Goal: Use online tool/utility: Utilize a website feature to perform a specific function

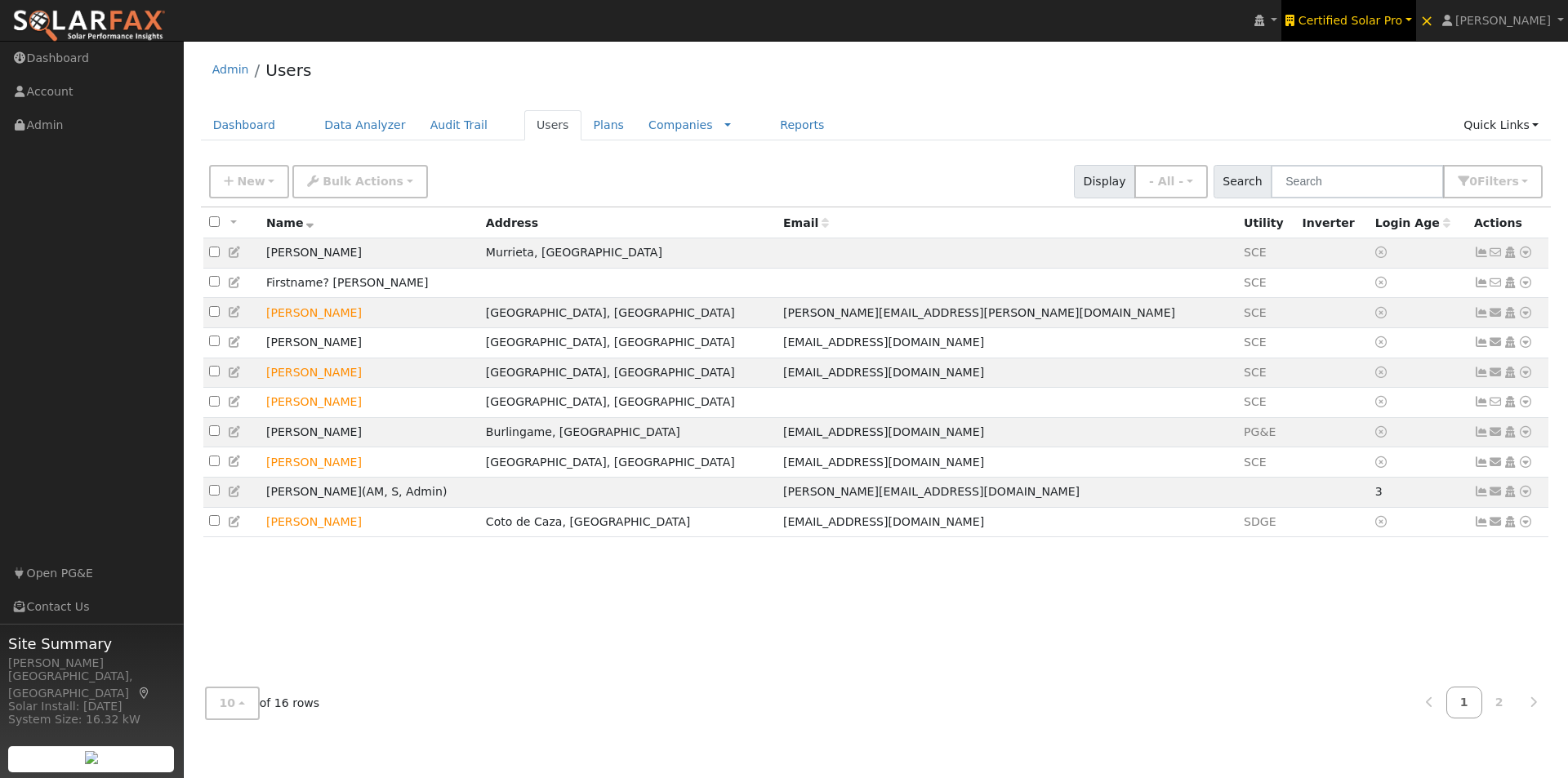
click at [1366, 11] on link "Certified Solar Pro" at bounding box center [1348, 20] width 134 height 41
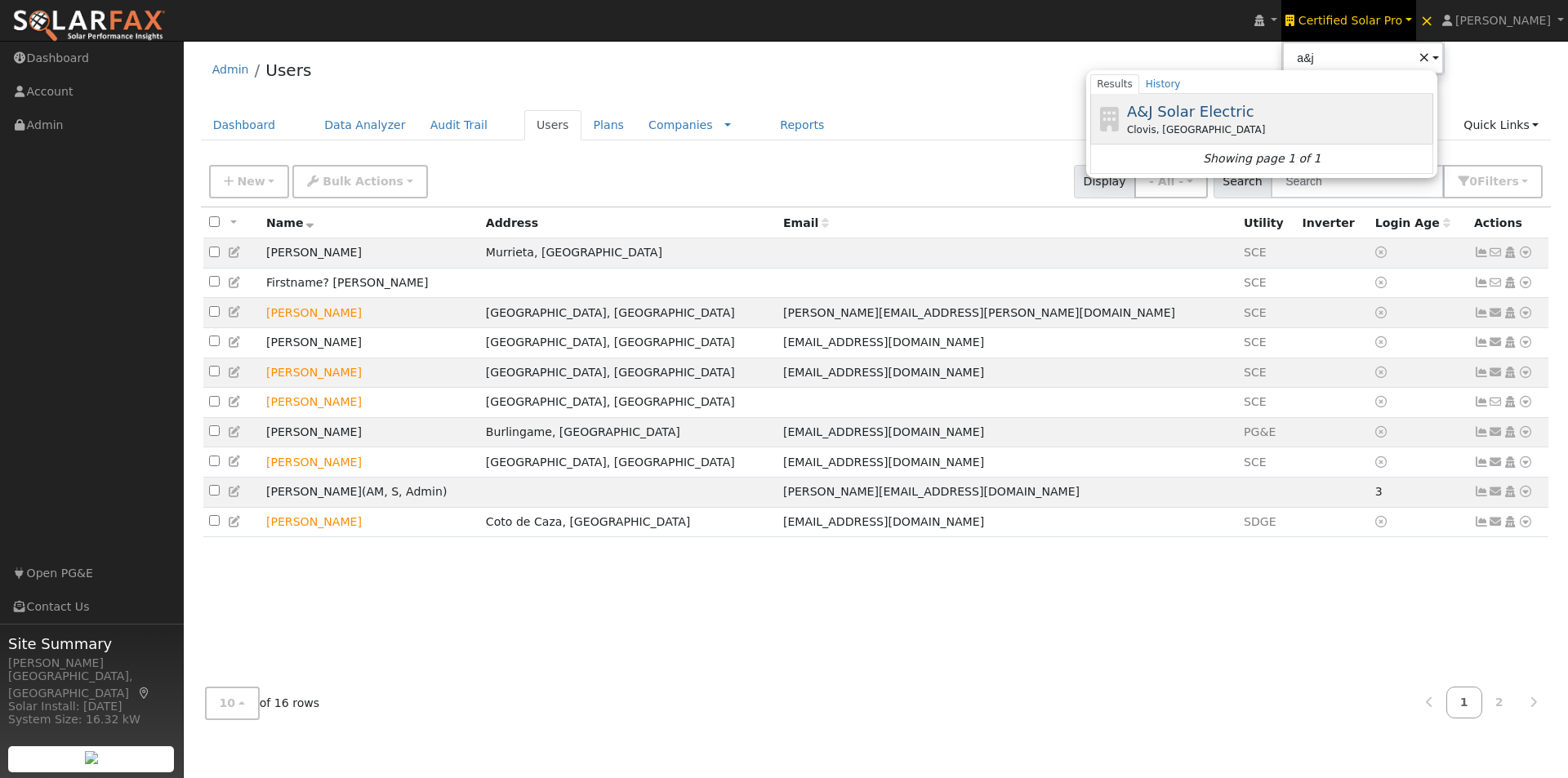
click at [1220, 114] on span "A&J Solar Electric" at bounding box center [1190, 112] width 127 height 17
type input "A&J Solar Electric"
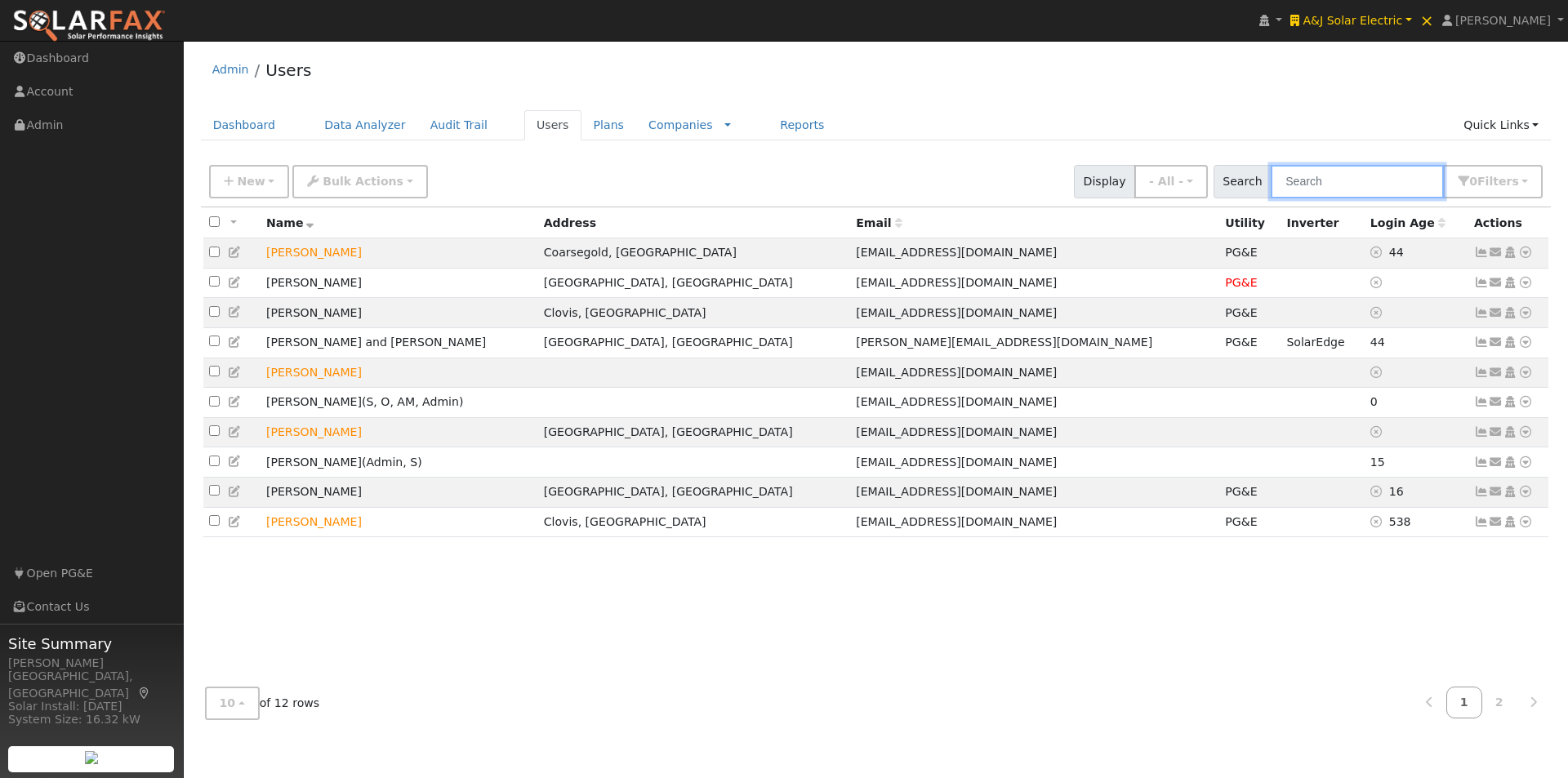
click at [1360, 185] on input "text" at bounding box center [1358, 182] width 173 height 34
click at [345, 443] on td "[PERSON_NAME]" at bounding box center [399, 432] width 278 height 30
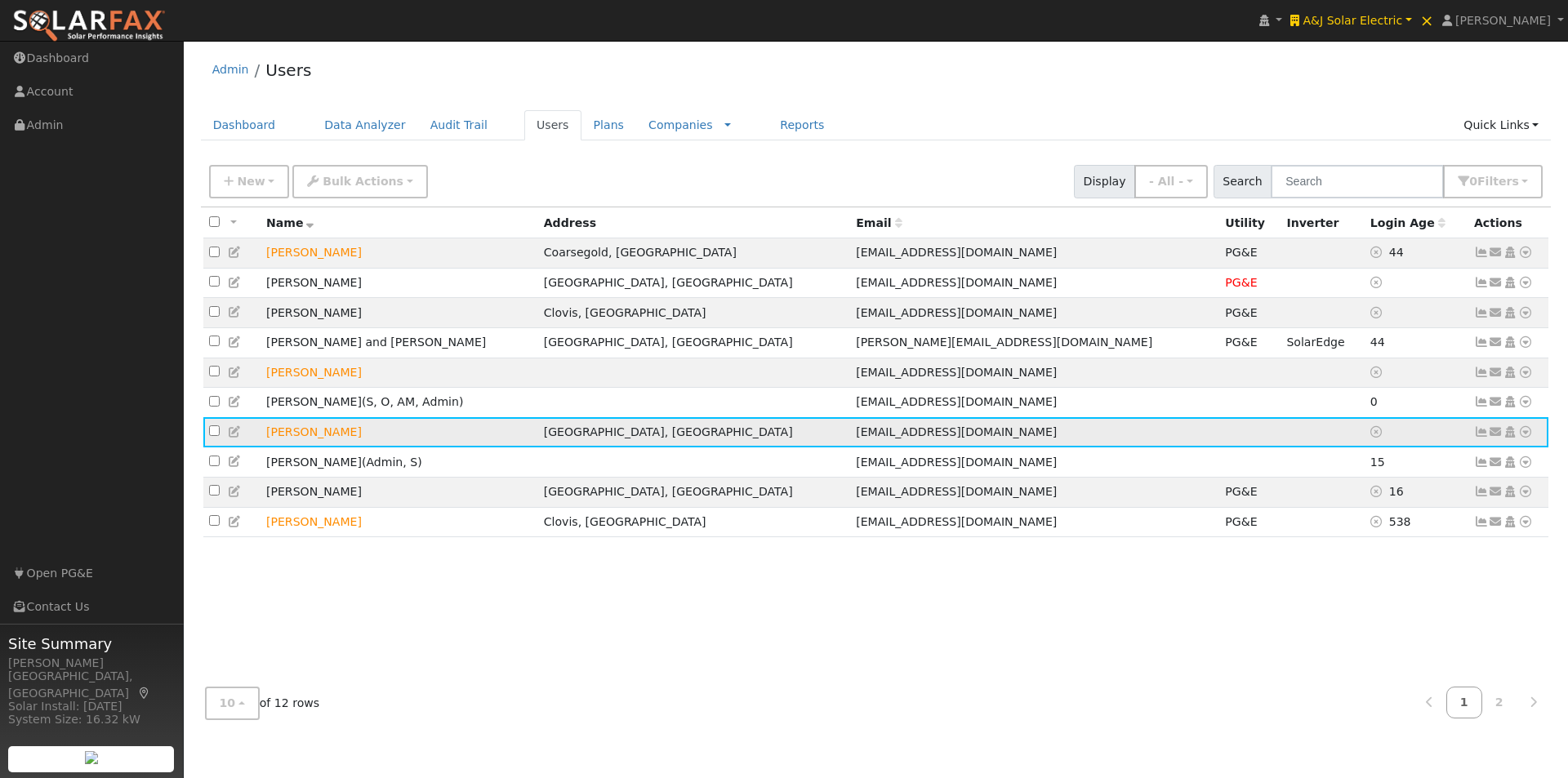
click at [1525, 437] on icon at bounding box center [1526, 431] width 15 height 11
click at [1493, 437] on icon at bounding box center [1496, 431] width 15 height 11
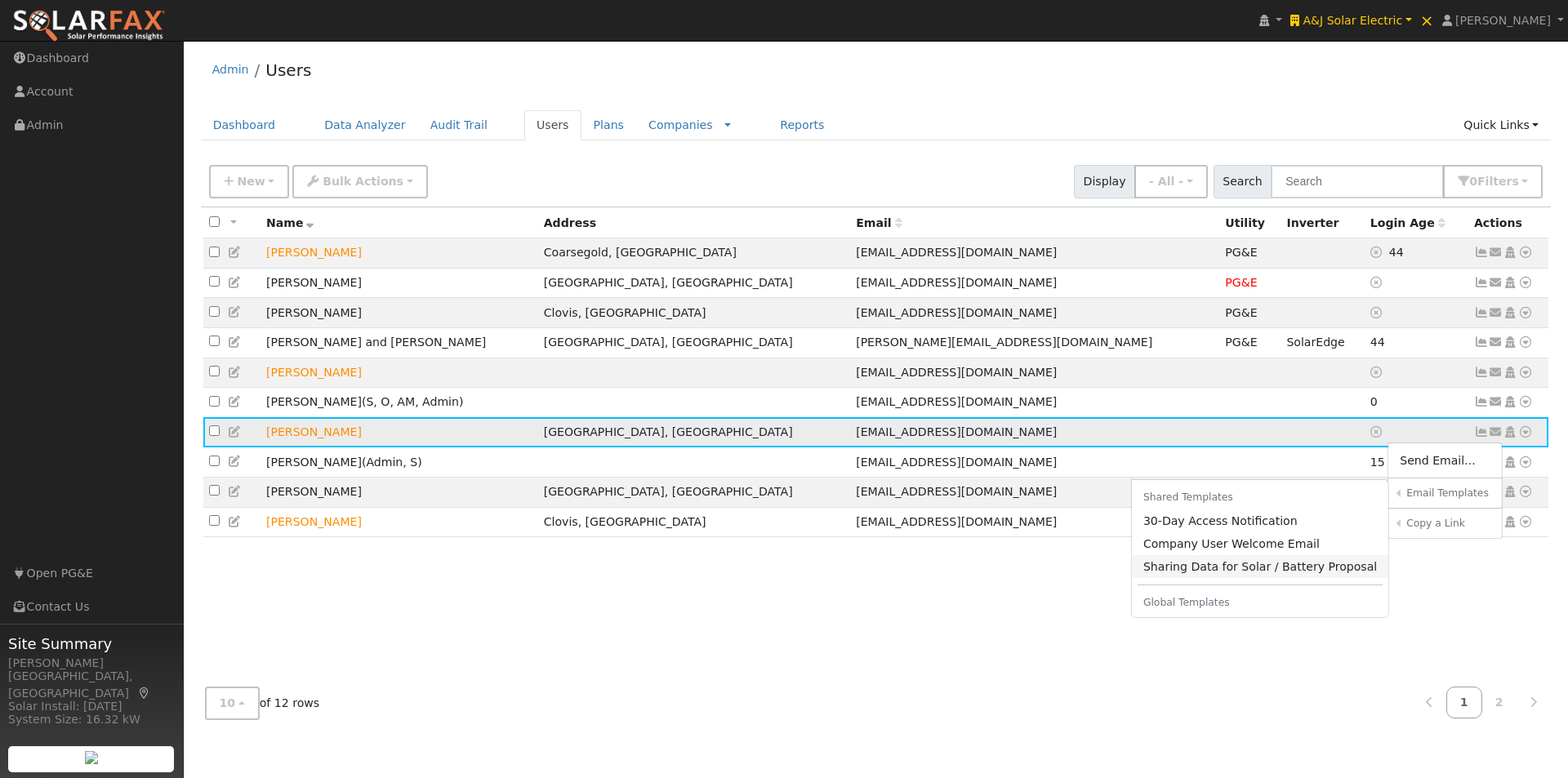
click at [1200, 578] on link "Sharing Data for Solar / Battery Proposal" at bounding box center [1260, 566] width 257 height 22
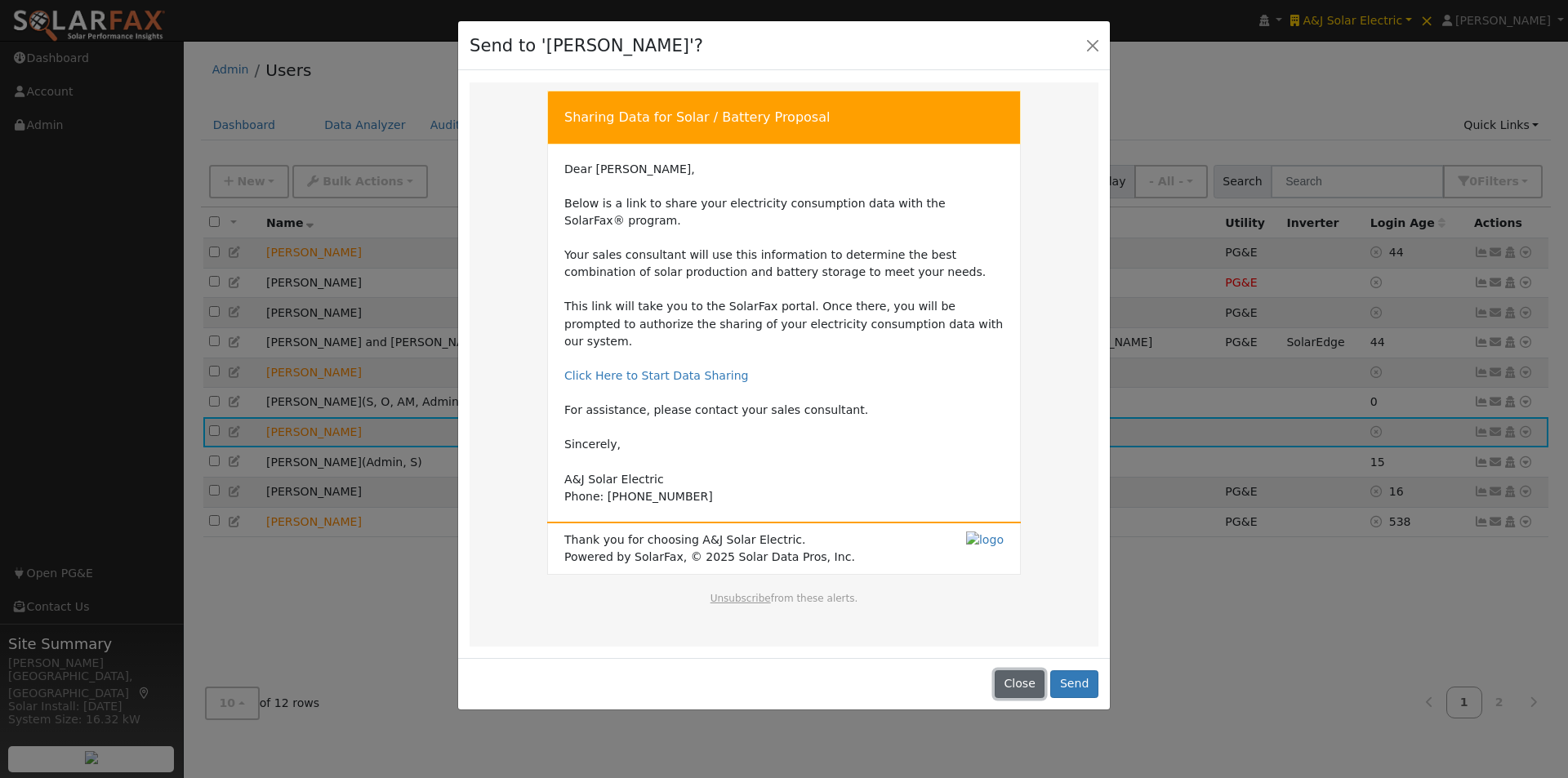
click at [1023, 670] on button "Close" at bounding box center [1020, 684] width 50 height 28
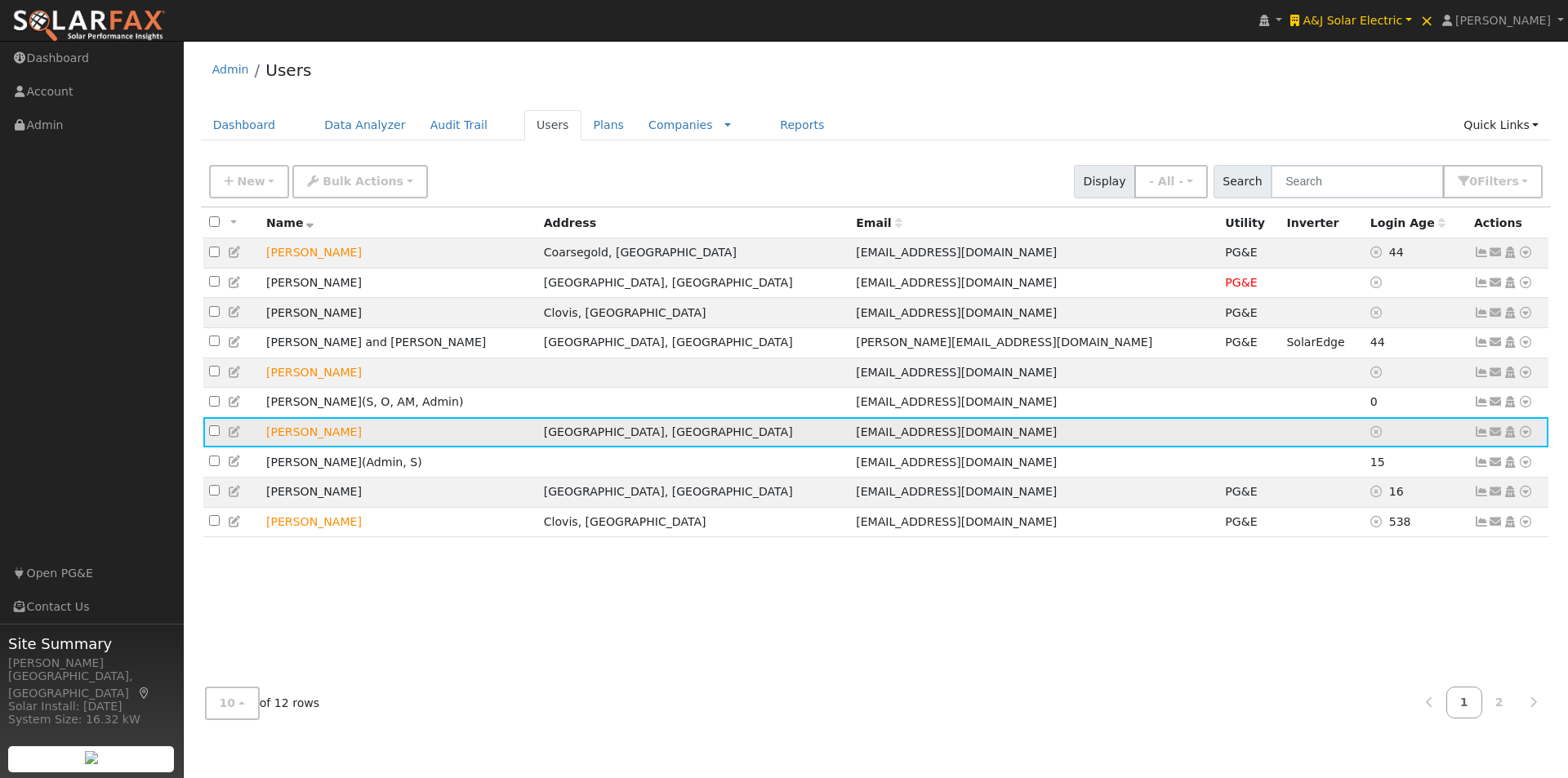
click at [234, 437] on icon at bounding box center [234, 431] width 15 height 11
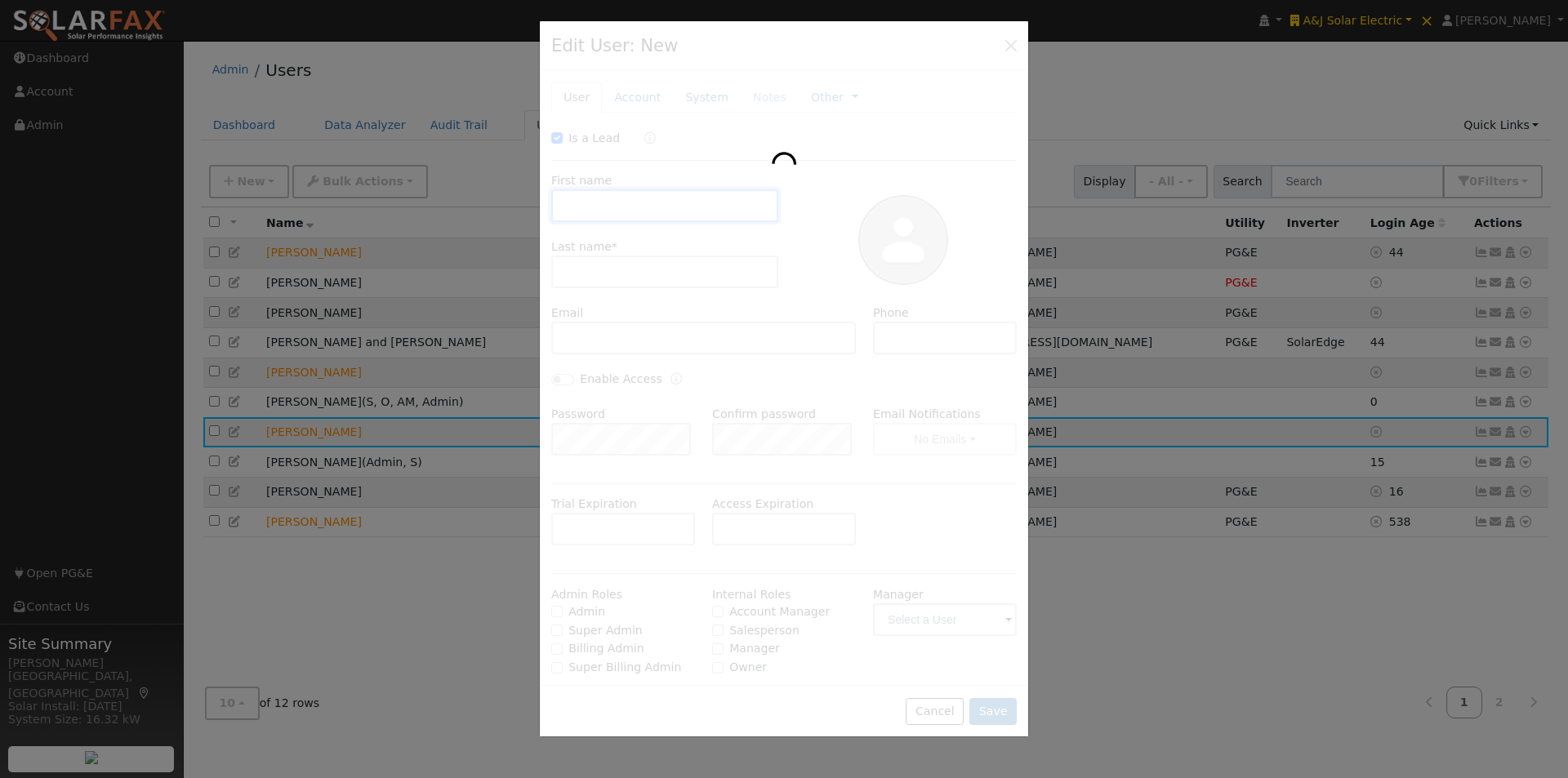
checkbox input "true"
type input "[PERSON_NAME]"
type input "Pdgett"
type input "[EMAIL_ADDRESS][DOMAIN_NAME]"
type input "5596960067"
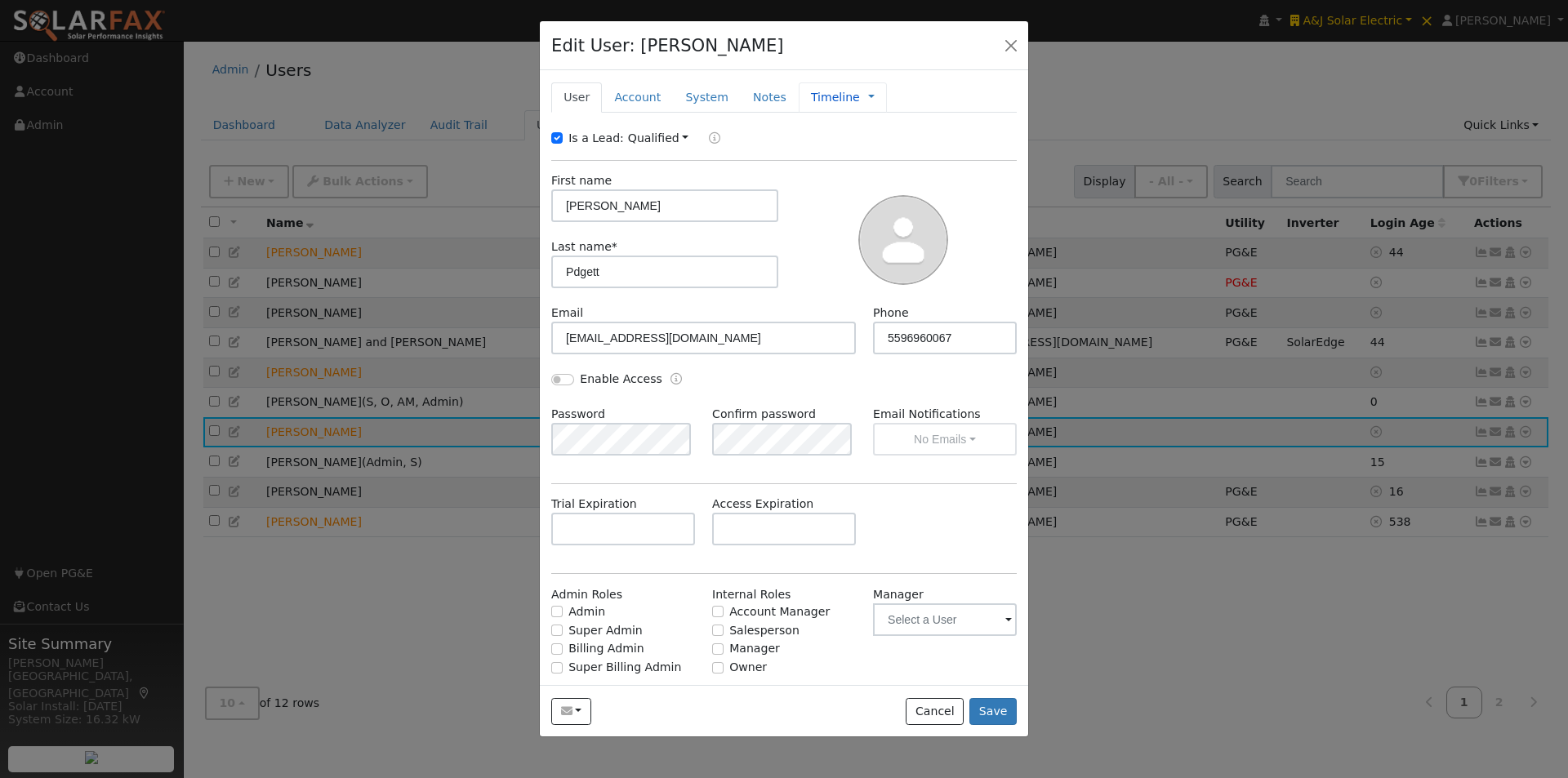
click at [814, 97] on link "Timeline" at bounding box center [835, 98] width 49 height 17
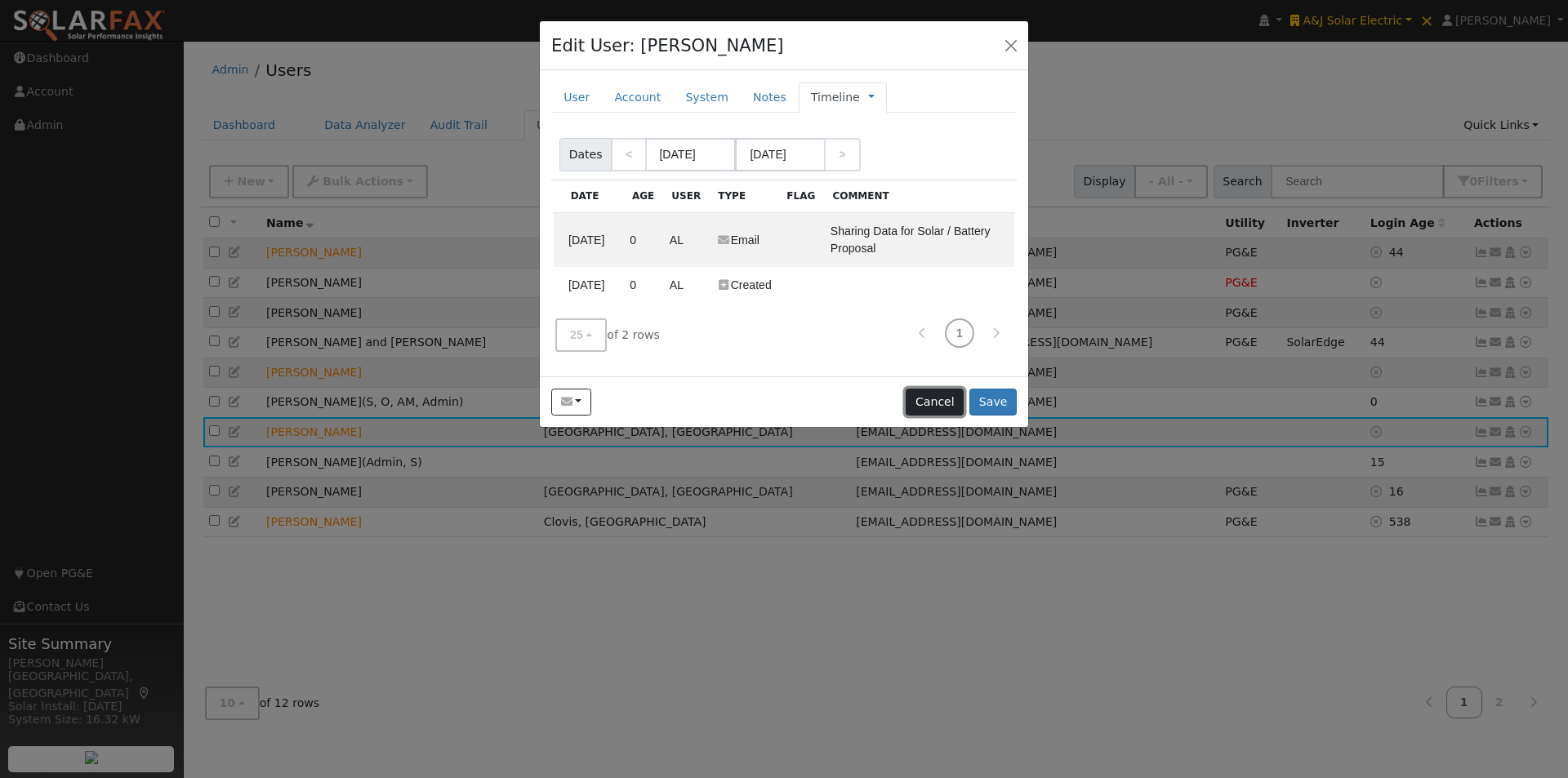
click at [933, 404] on button "Cancel" at bounding box center [934, 403] width 58 height 28
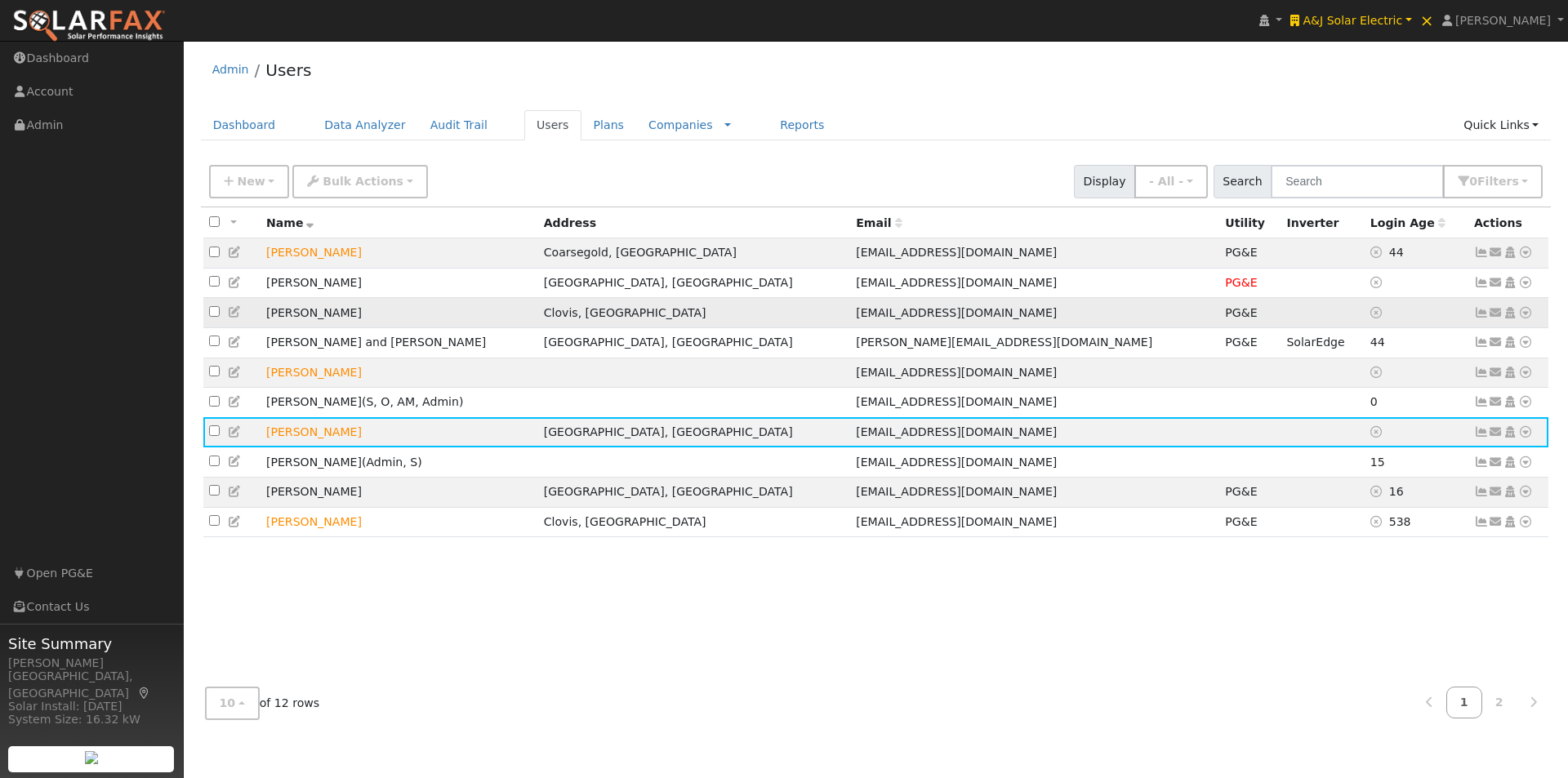
click at [1219, 319] on td "PG&E" at bounding box center [1250, 313] width 61 height 30
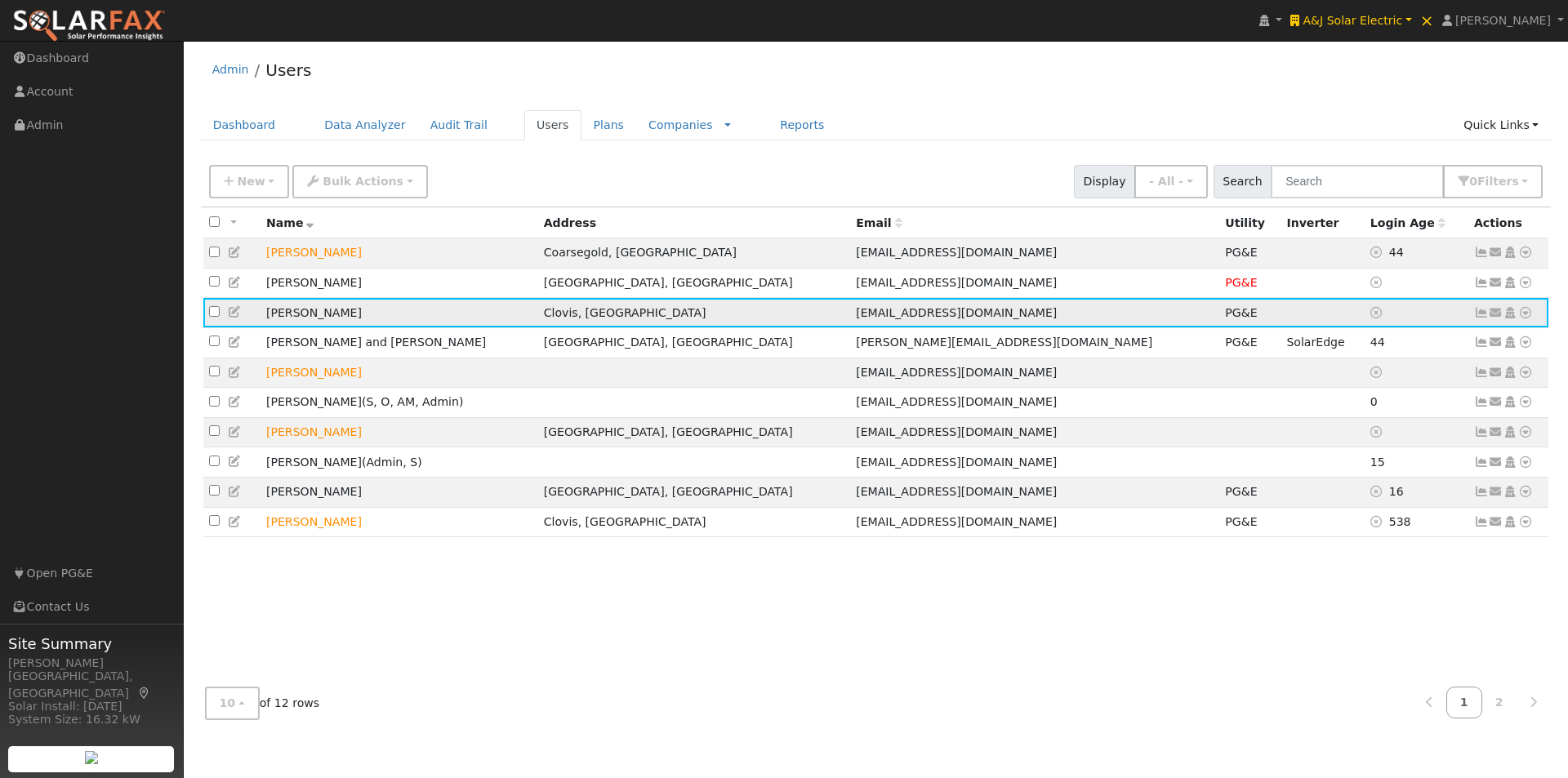
click at [1478, 315] on icon at bounding box center [1482, 312] width 15 height 11
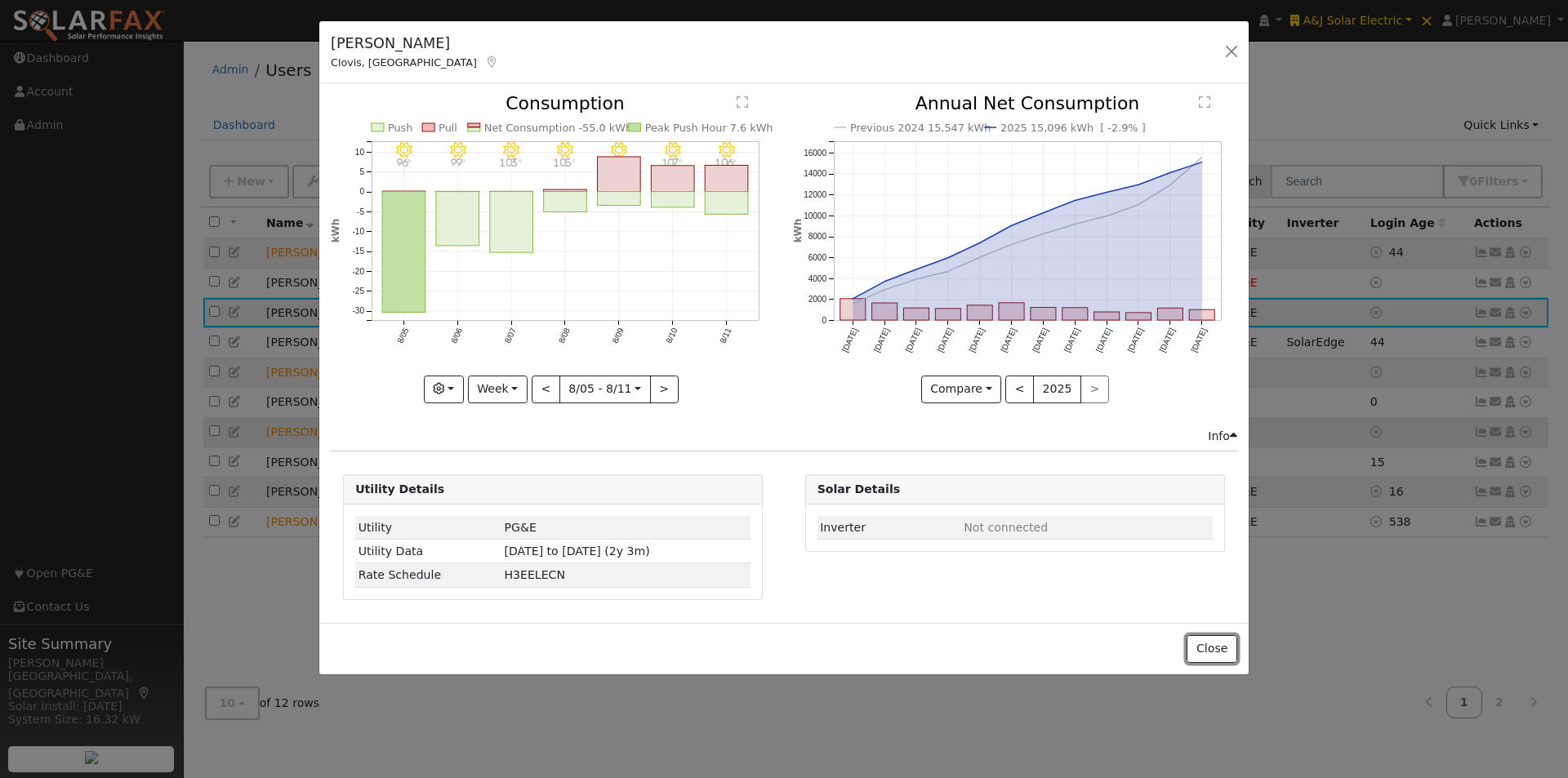
drag, startPoint x: 1206, startPoint y: 642, endPoint x: 1426, endPoint y: 428, distance: 306.9
click at [1213, 637] on button "Close" at bounding box center [1212, 649] width 50 height 28
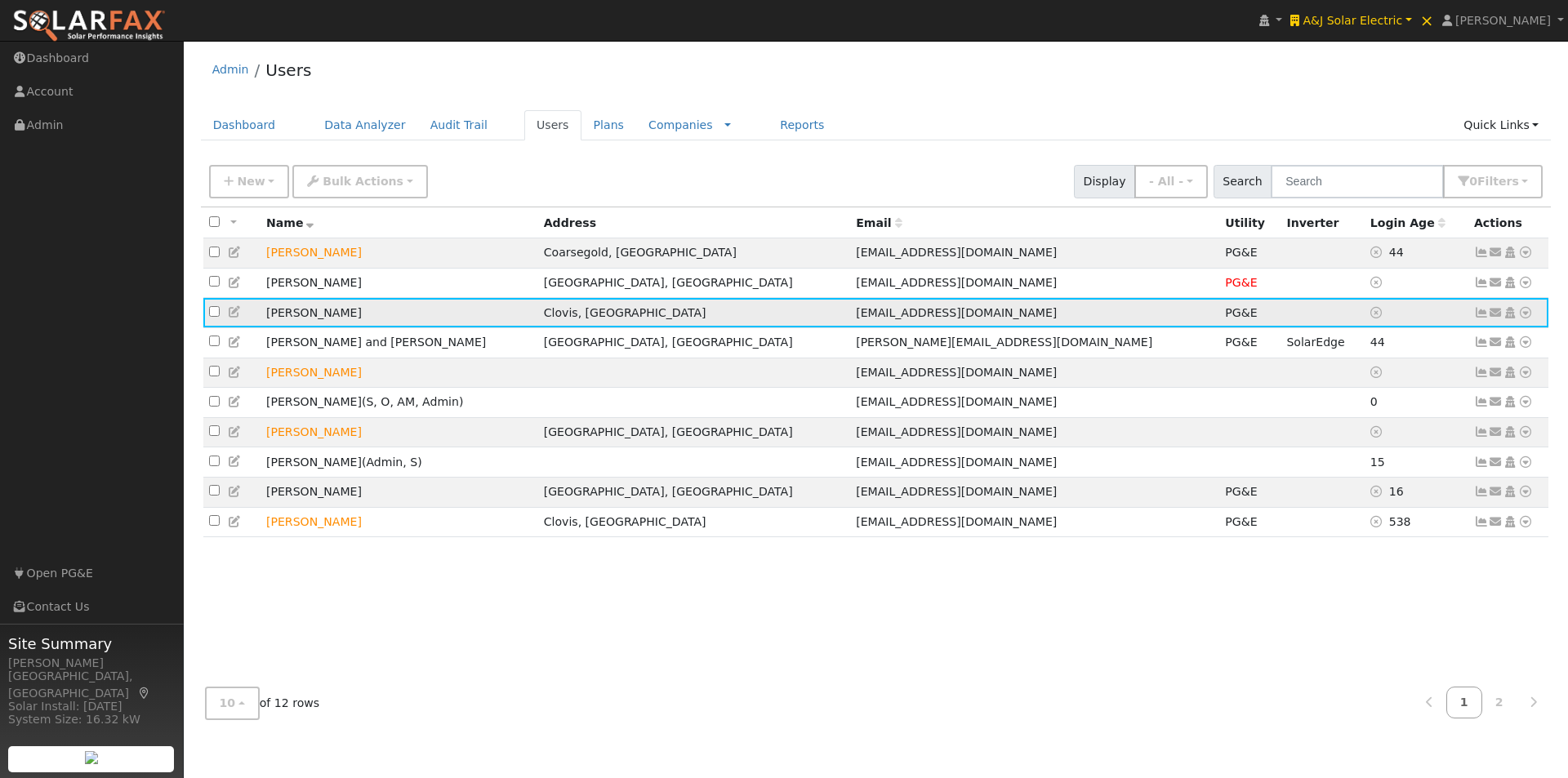
click at [1526, 315] on icon at bounding box center [1526, 312] width 15 height 11
click at [1474, 349] on link "Data Analyzer" at bounding box center [1472, 341] width 118 height 22
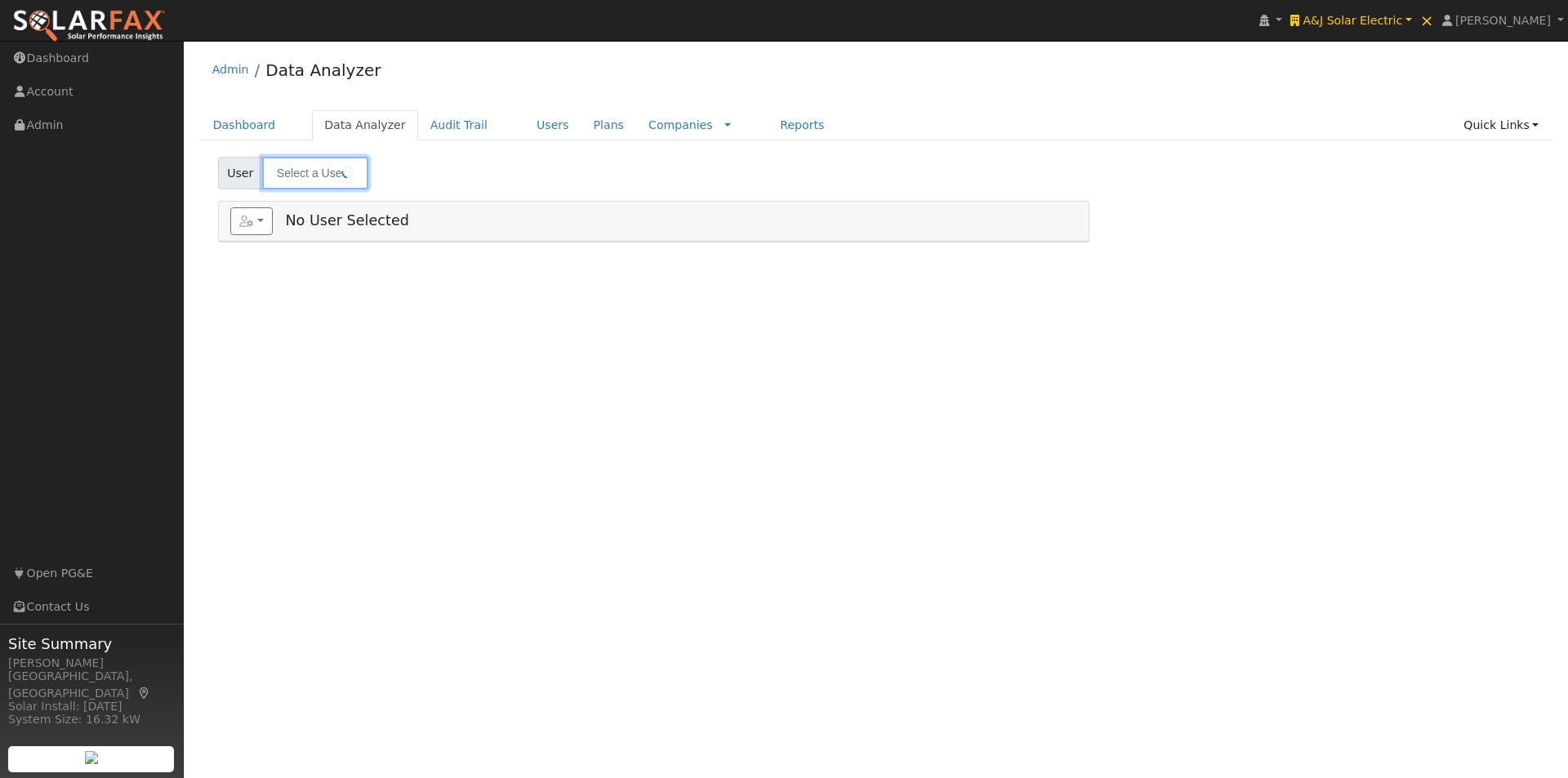
type input "[PERSON_NAME]"
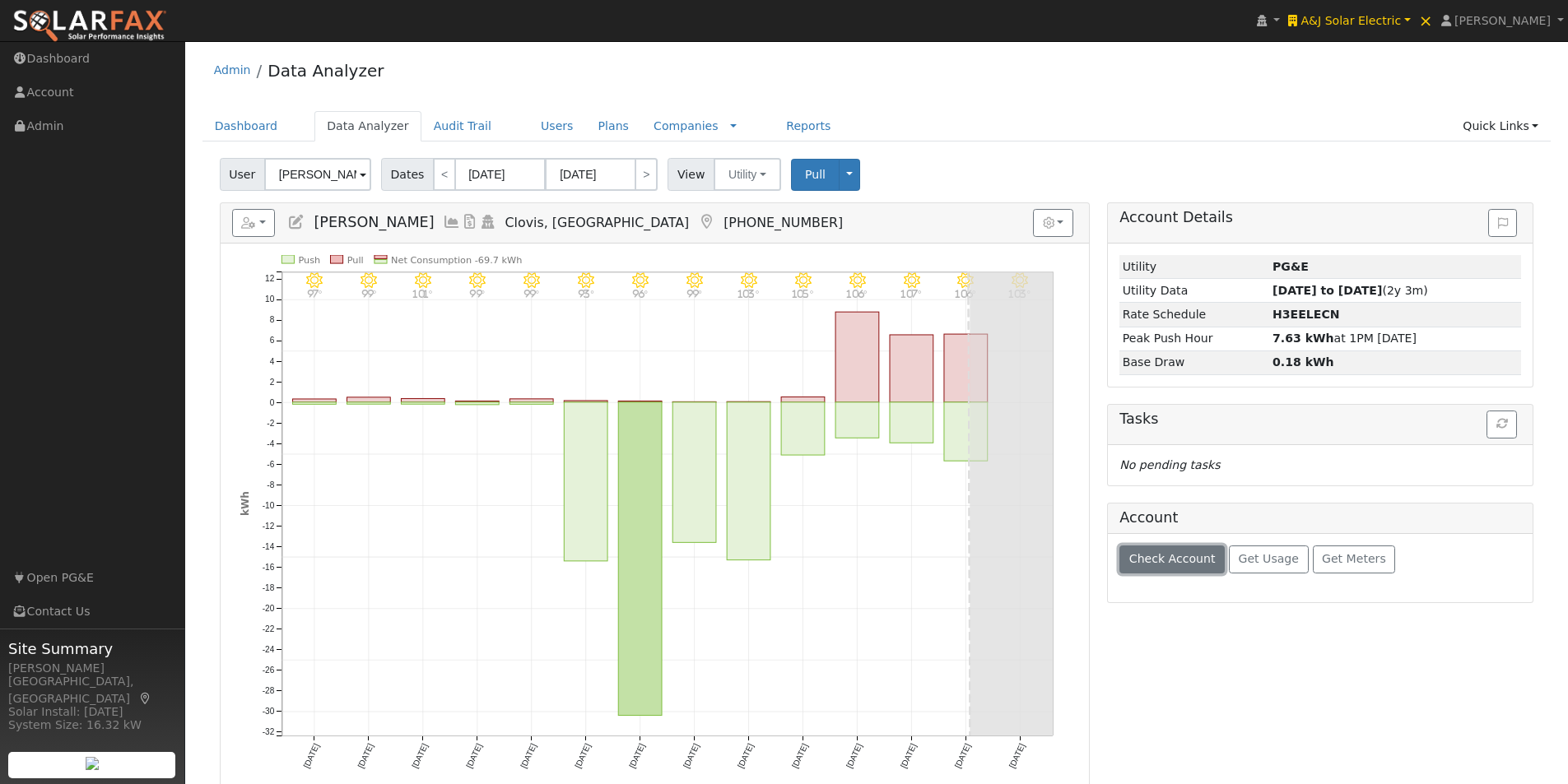
click at [1137, 553] on span "Check Account" at bounding box center [1172, 558] width 86 height 13
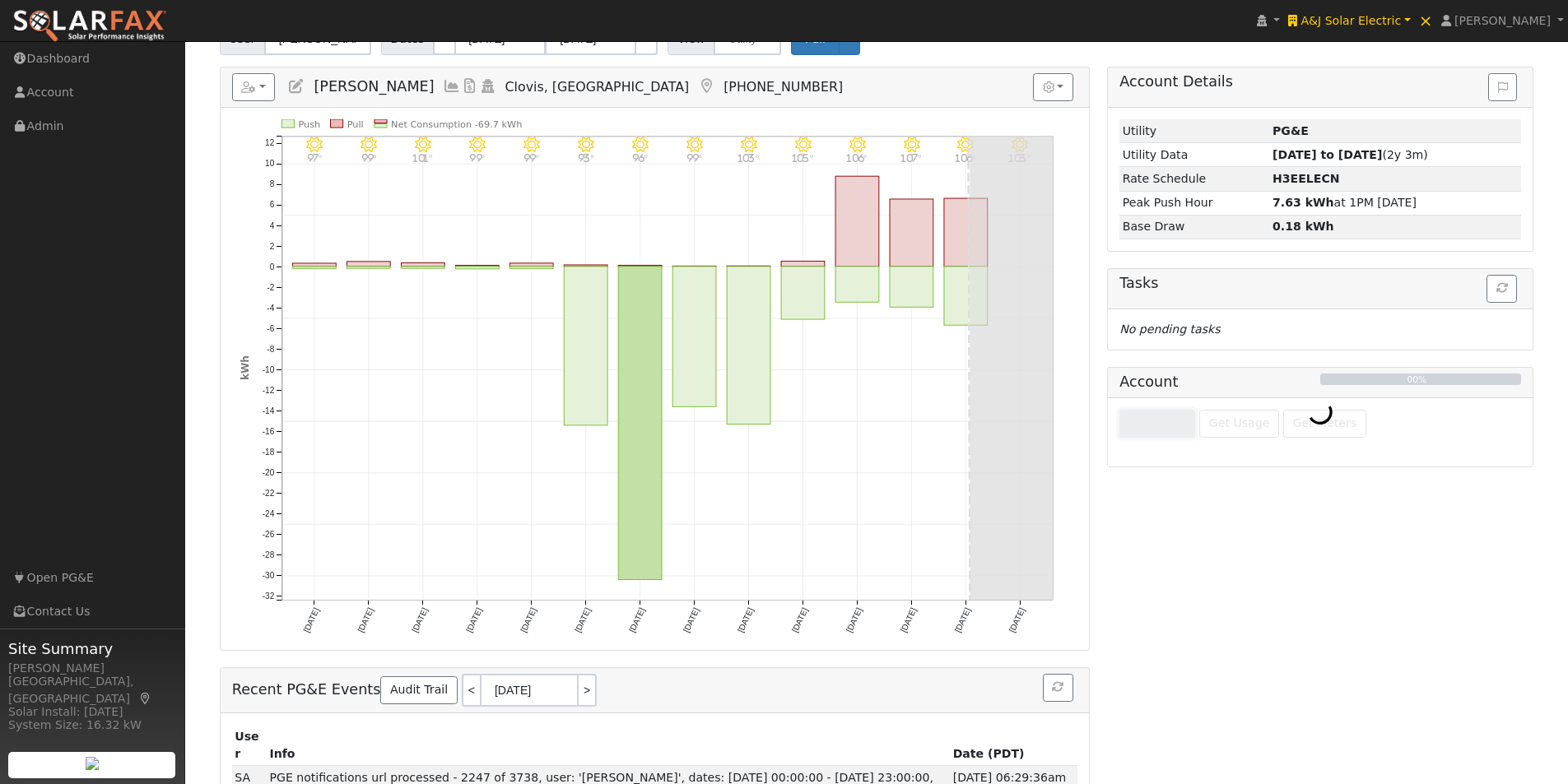
scroll to position [314, 0]
